Goal: Transaction & Acquisition: Obtain resource

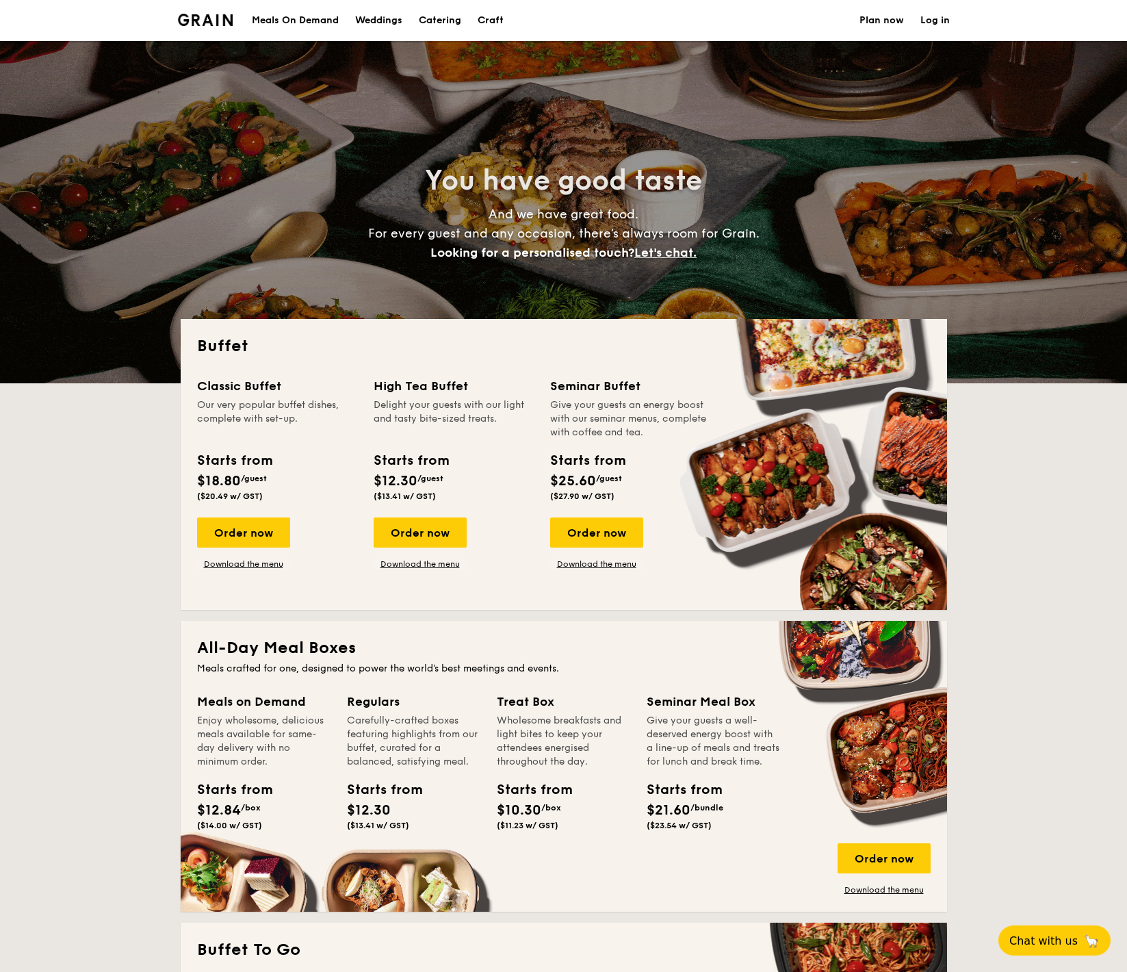
select select
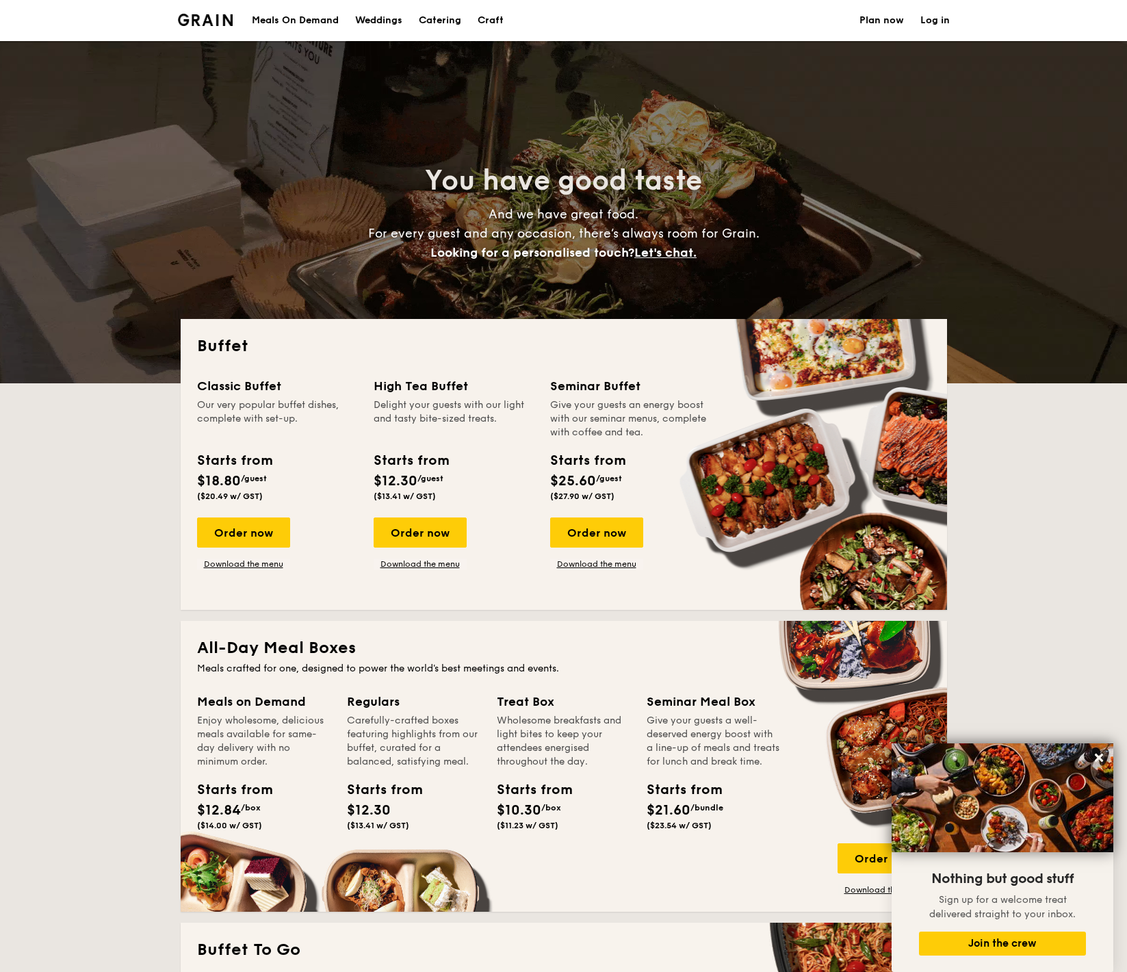
click at [452, 20] on h1 "Catering" at bounding box center [440, 20] width 42 height 41
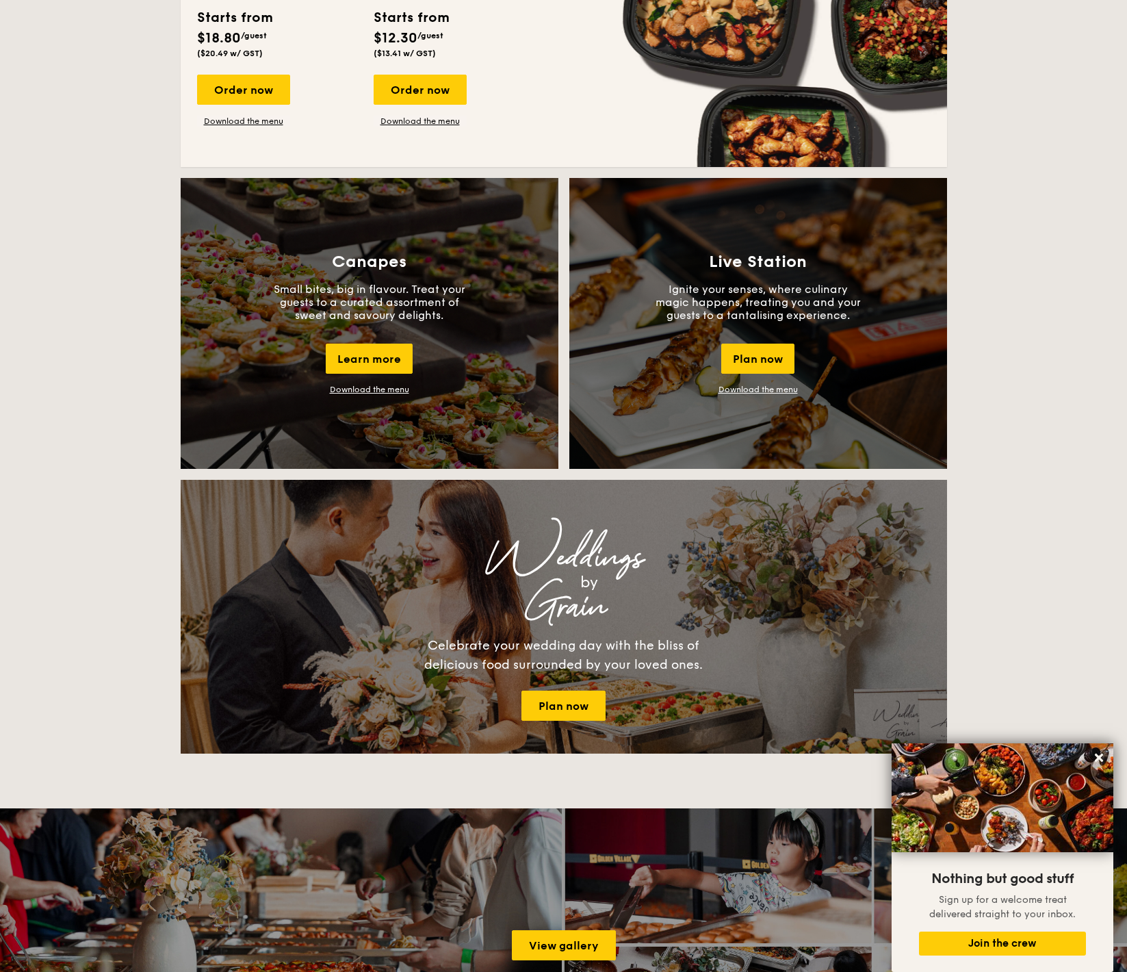
scroll to position [1027, 0]
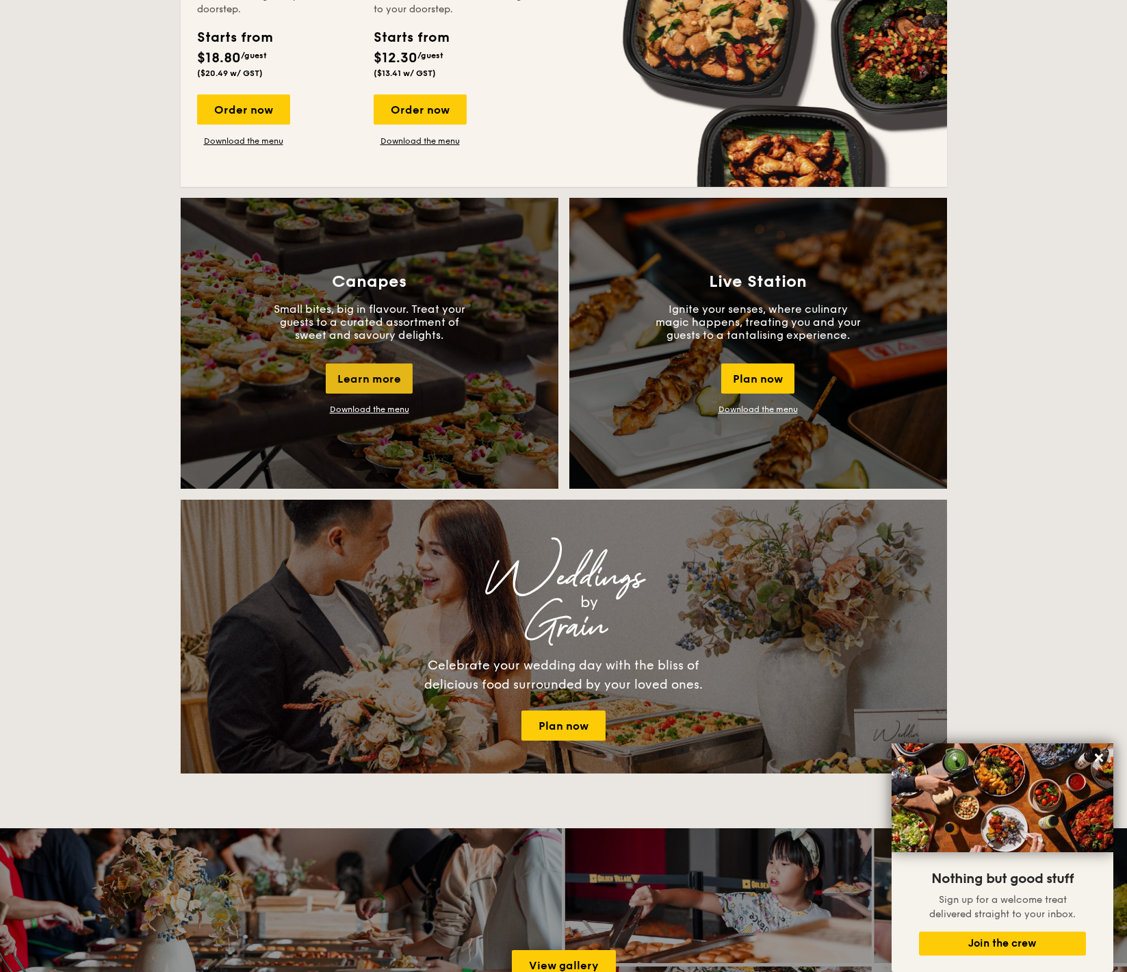
click at [381, 384] on div "Learn more" at bounding box center [369, 378] width 87 height 30
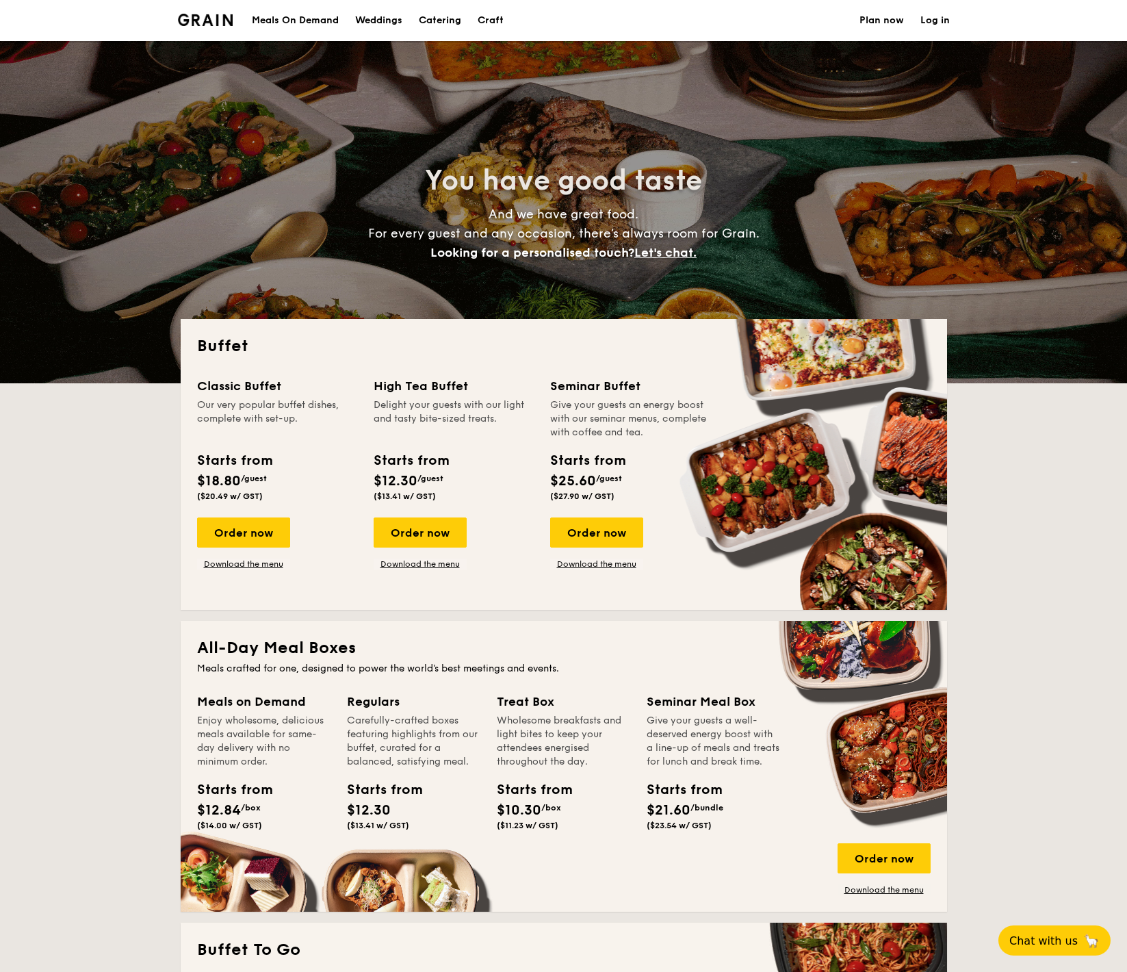
select select
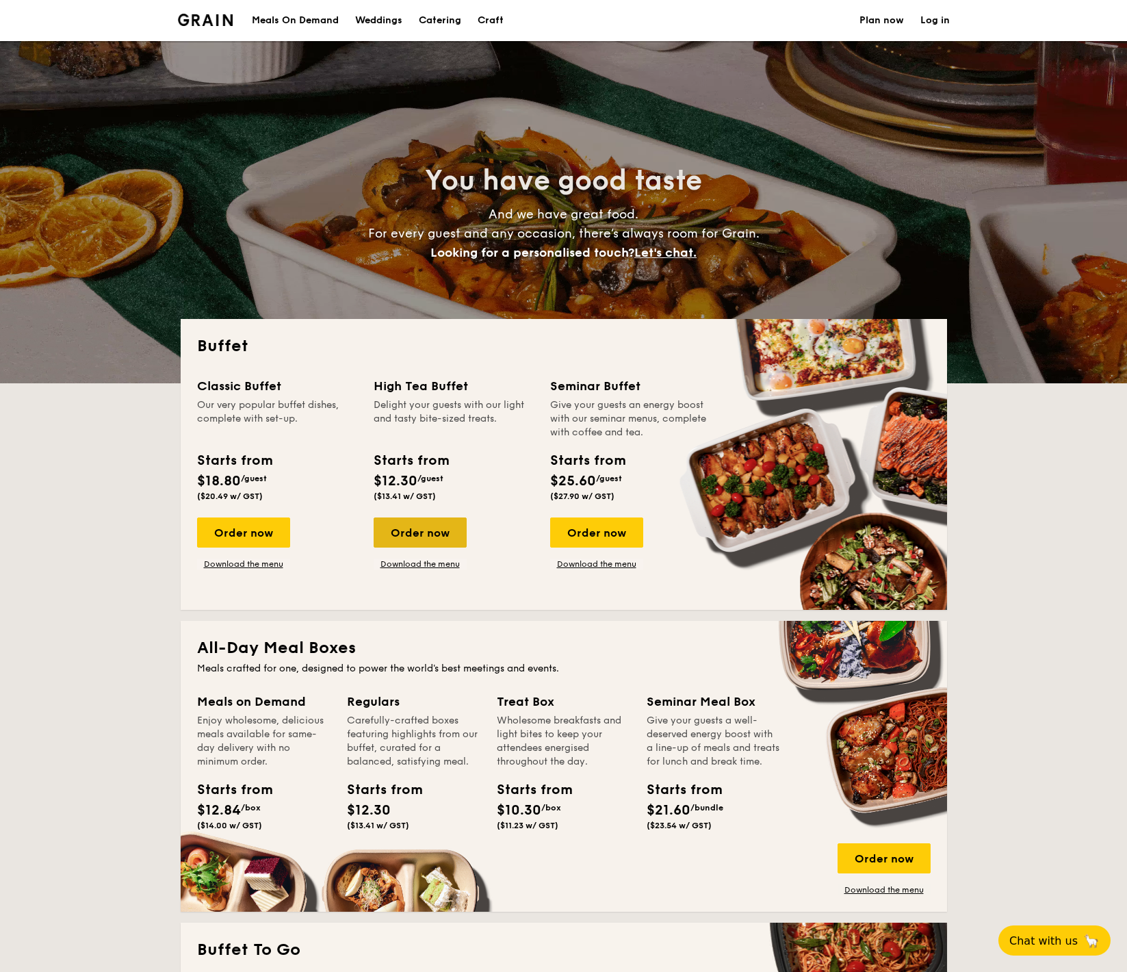
click at [418, 532] on div "Order now" at bounding box center [420, 532] width 93 height 30
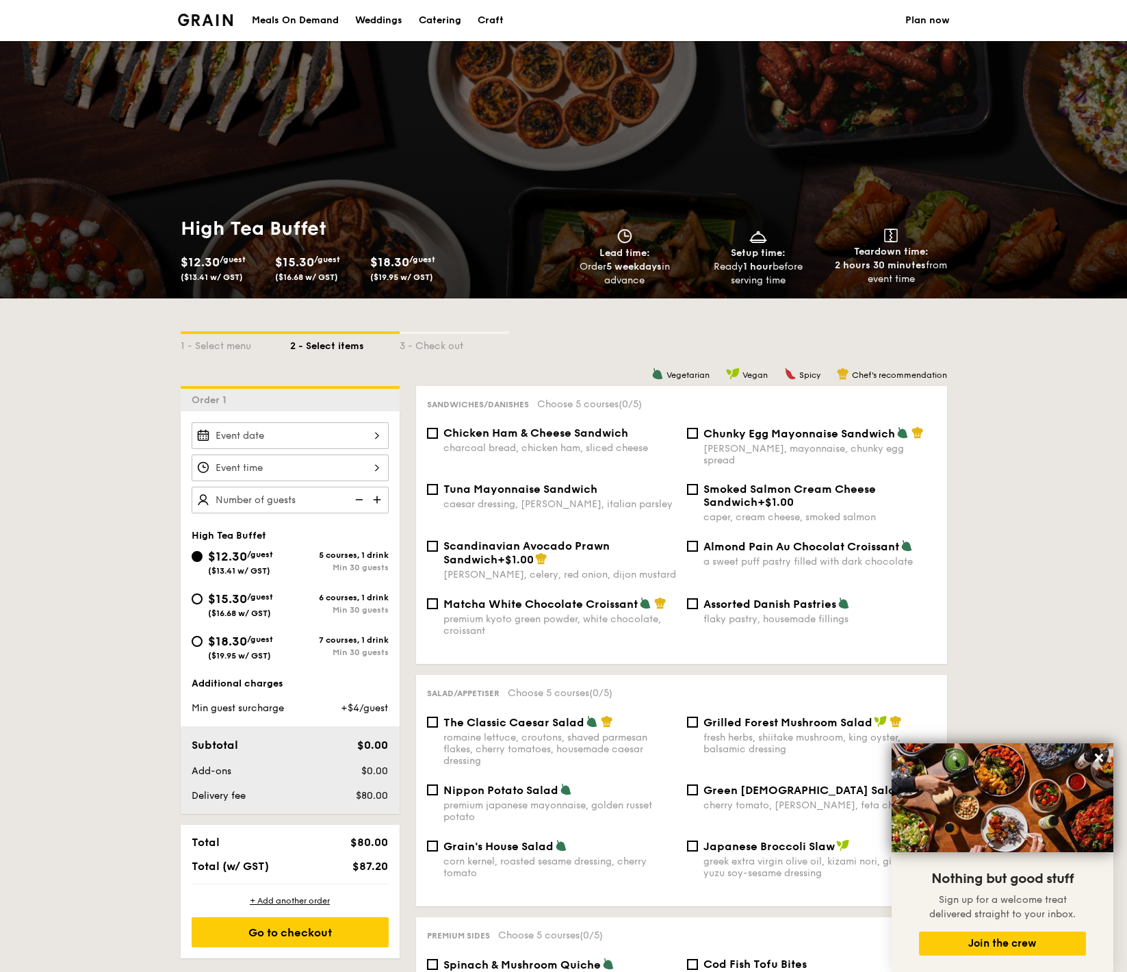
select select
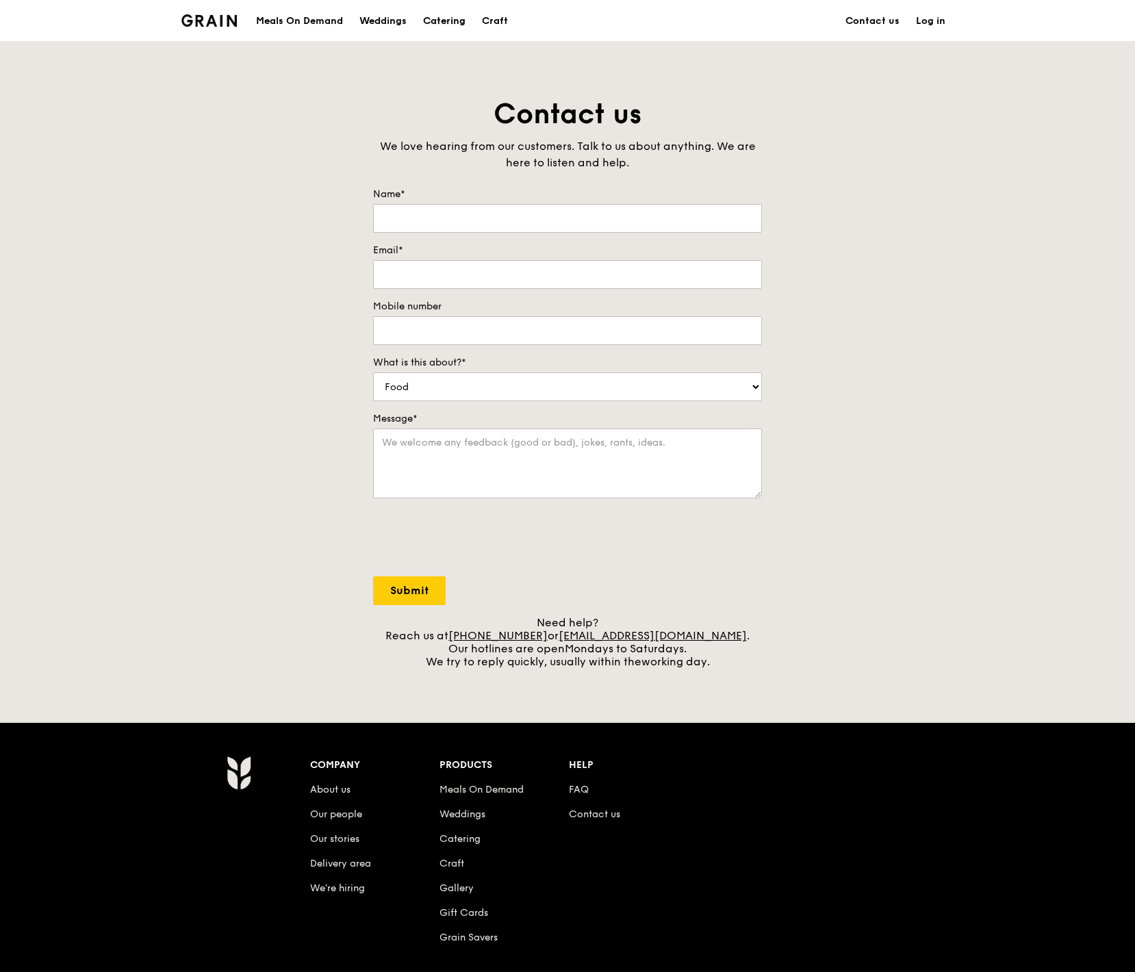
click at [449, 18] on div "Catering" at bounding box center [444, 21] width 42 height 41
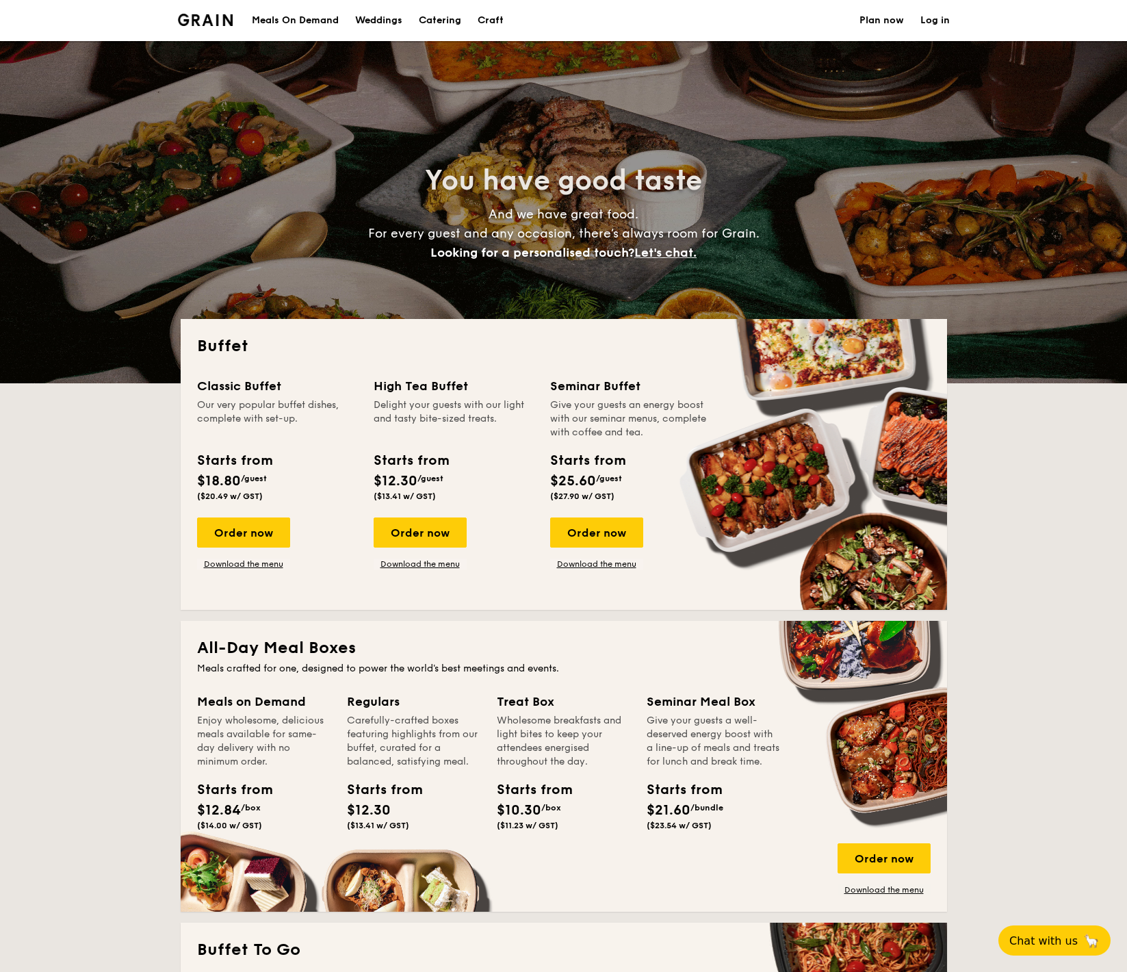
select select
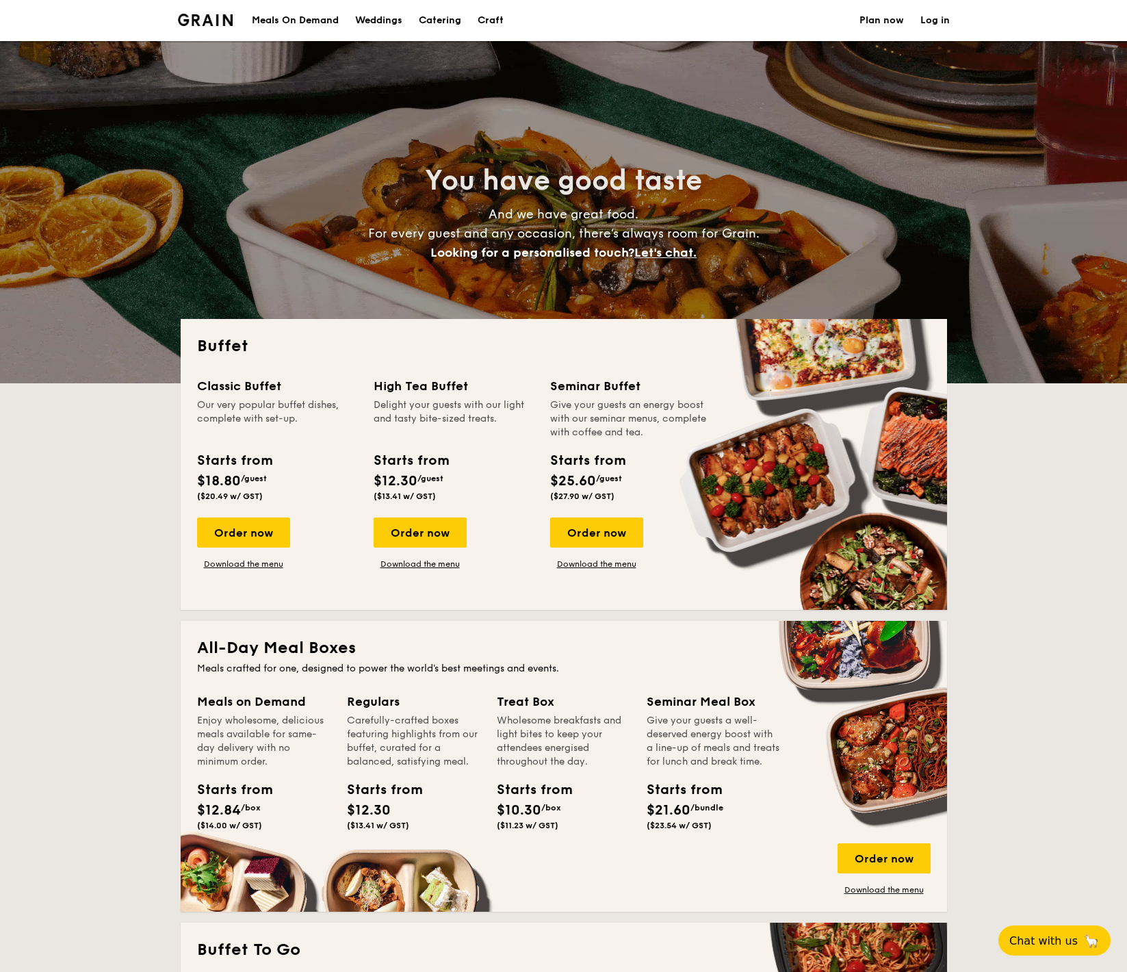
click at [446, 14] on h1 "Catering" at bounding box center [440, 20] width 42 height 41
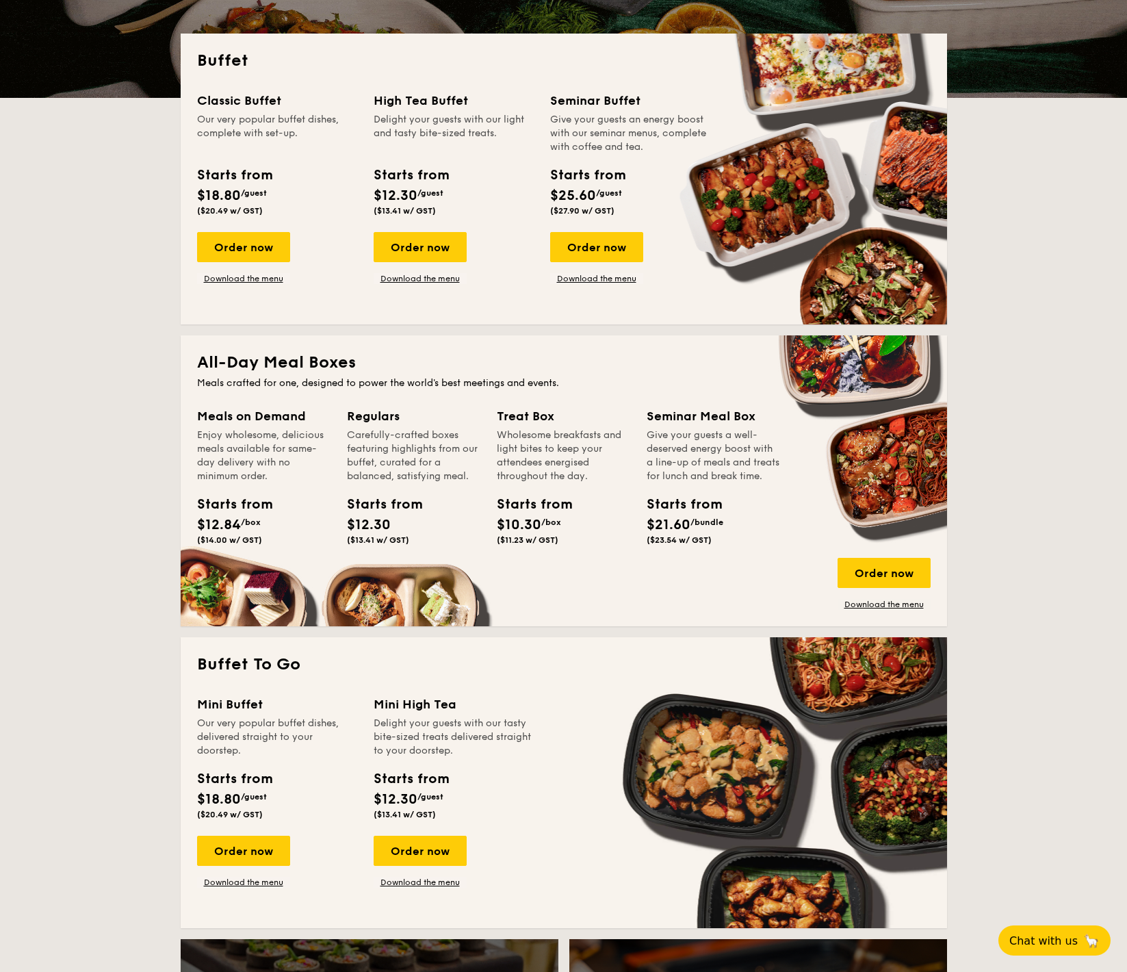
scroll to position [411, 0]
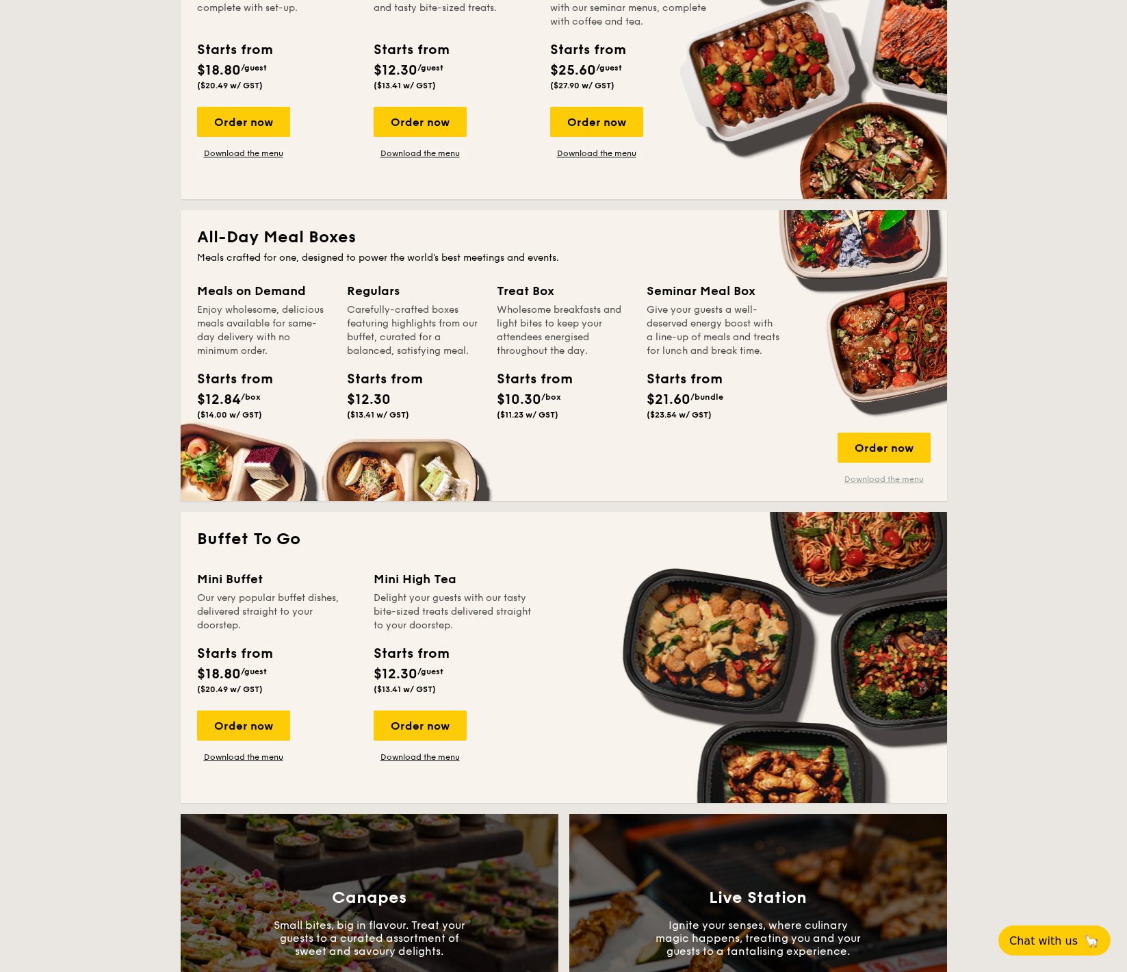
click at [882, 478] on link "Download the menu" at bounding box center [884, 479] width 93 height 11
